Goal: Use online tool/utility: Utilize a website feature to perform a specific function

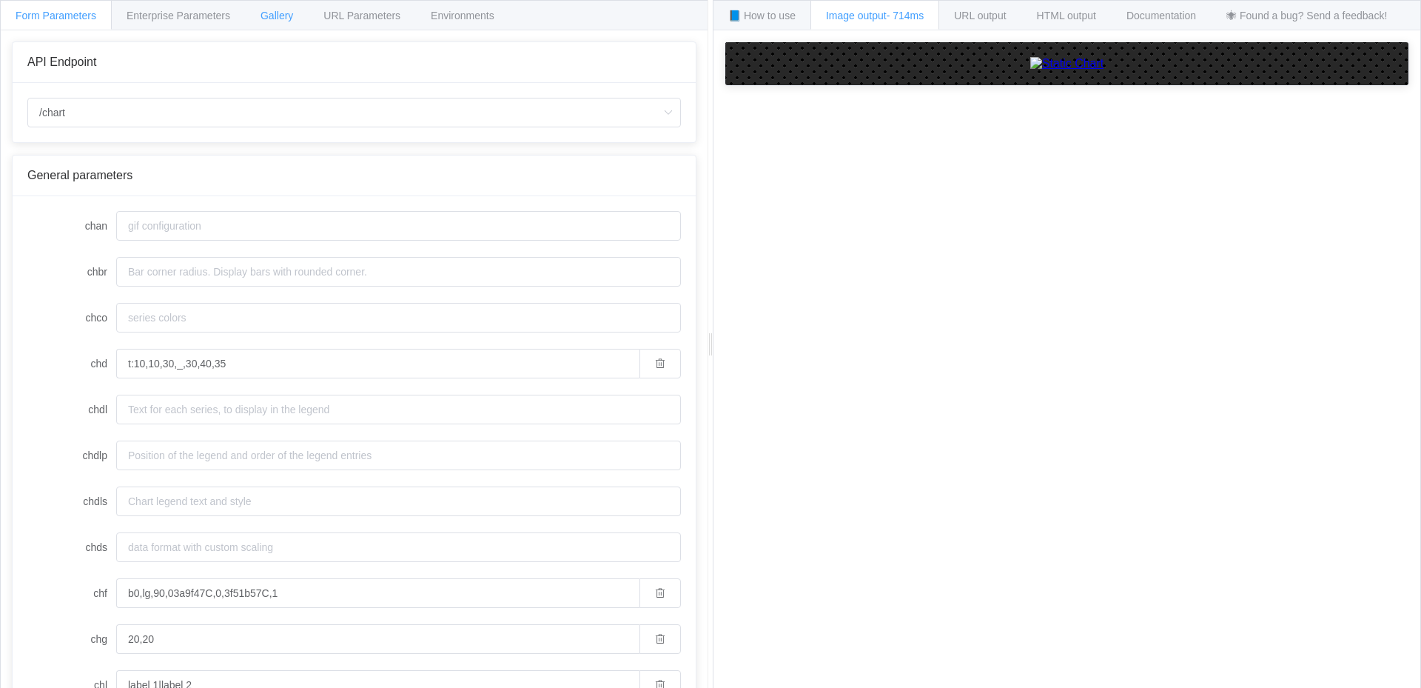
click at [279, 14] on span "Gallery" at bounding box center [277, 16] width 33 height 12
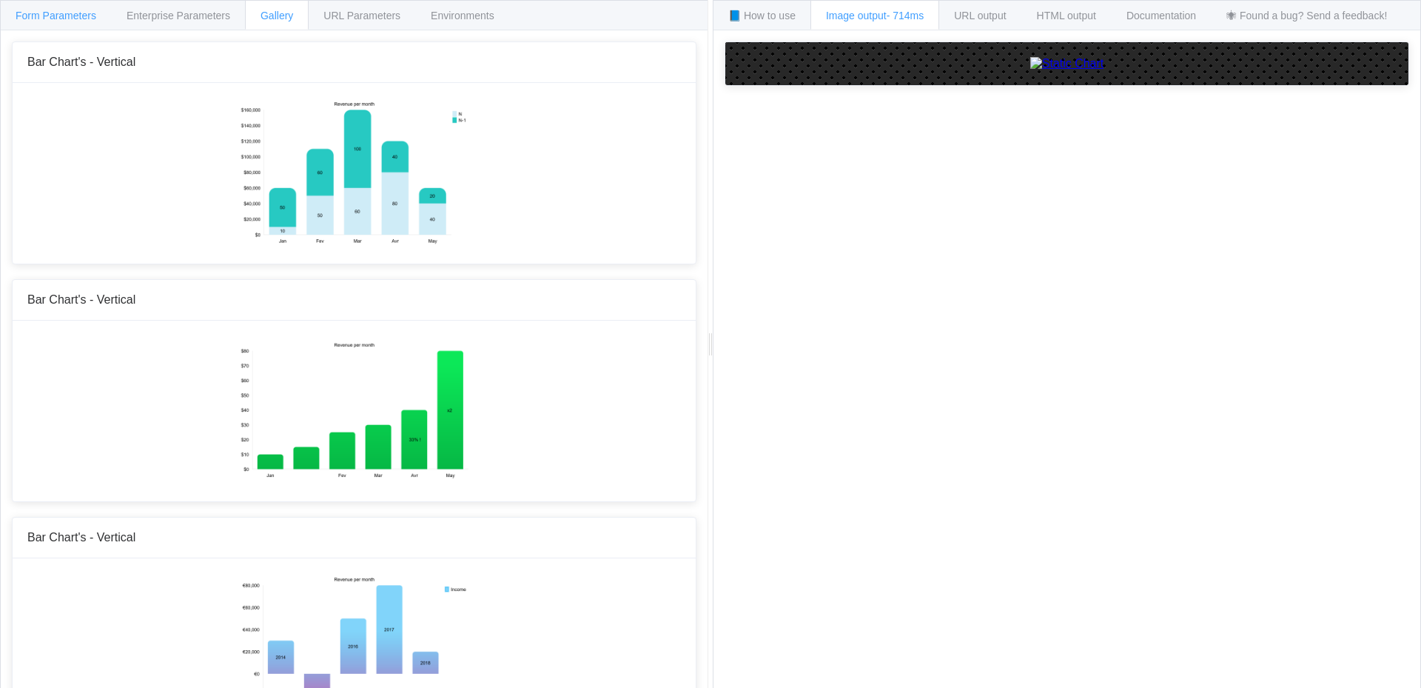
click at [57, 14] on span "Form Parameters" at bounding box center [56, 16] width 81 height 12
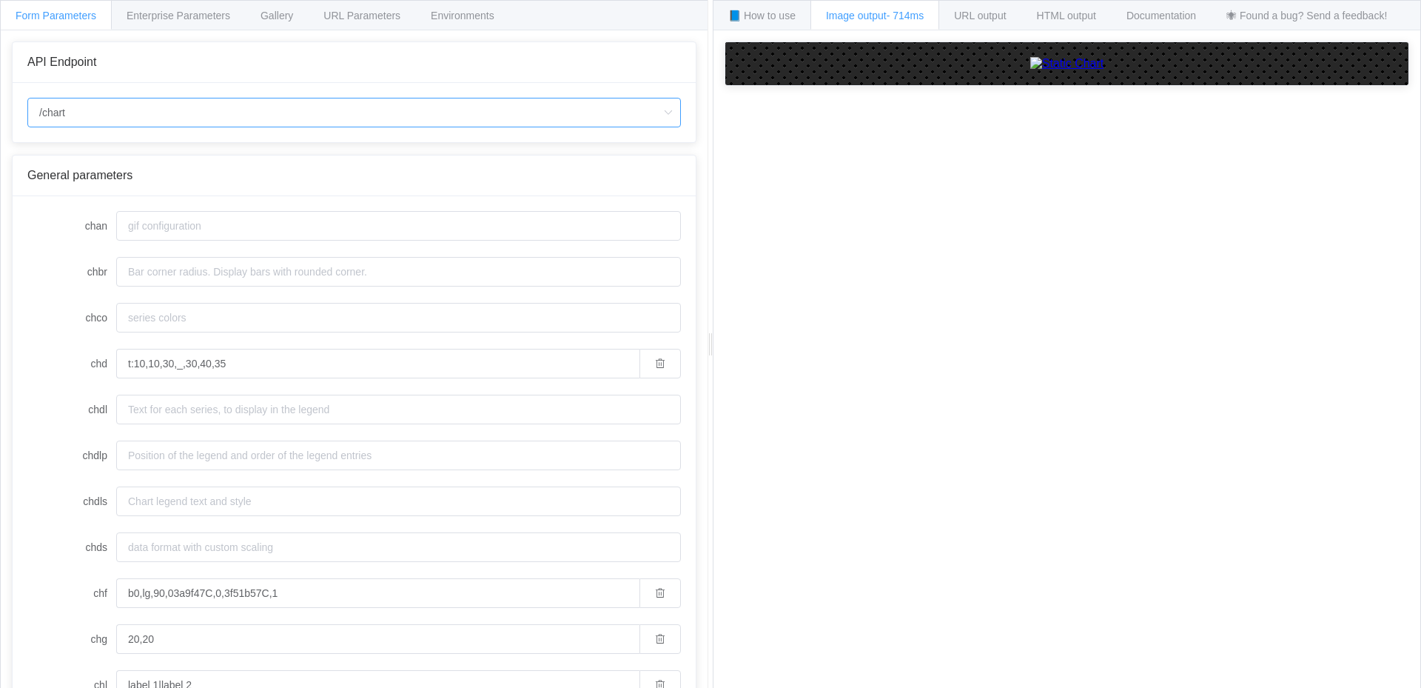
click at [76, 109] on input "/chart" at bounding box center [354, 113] width 654 height 30
click at [76, 179] on span "/chart.js/2.8.0" at bounding box center [74, 179] width 62 height 12
type input "/chart.js/2.8.0"
type input "white"
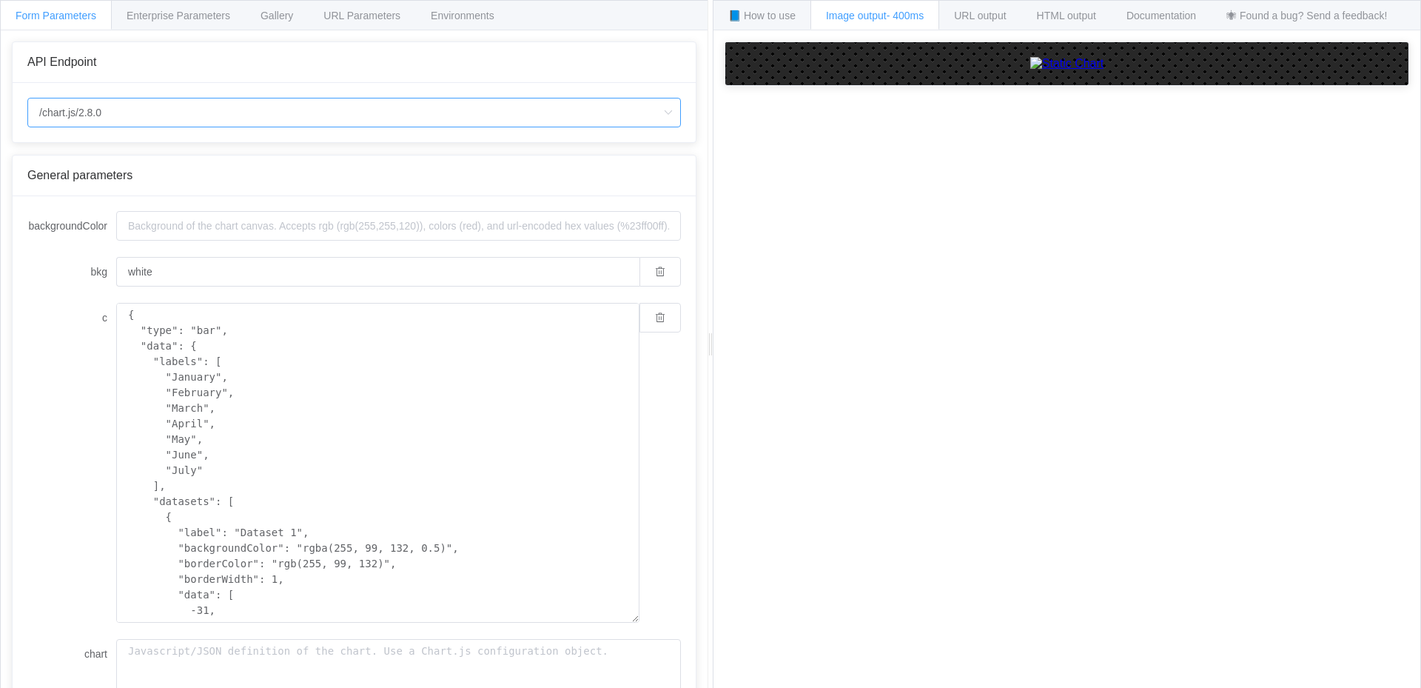
click at [134, 104] on input "/chart.js/2.8.0" at bounding box center [354, 113] width 654 height 30
click at [120, 155] on li "/chart" at bounding box center [354, 153] width 652 height 25
type input "/chart"
type input "20"
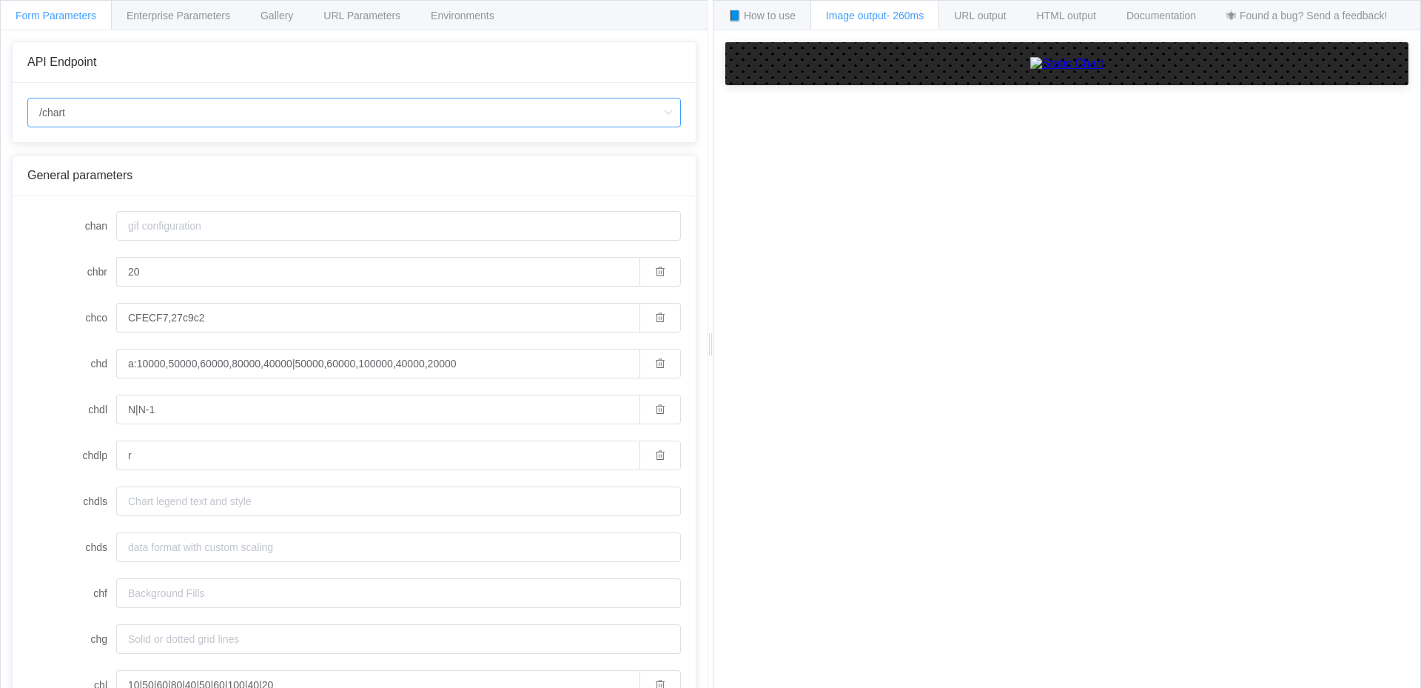
type input "/chart.js/2.8.0"
type input "white"
